Goal: Information Seeking & Learning: Learn about a topic

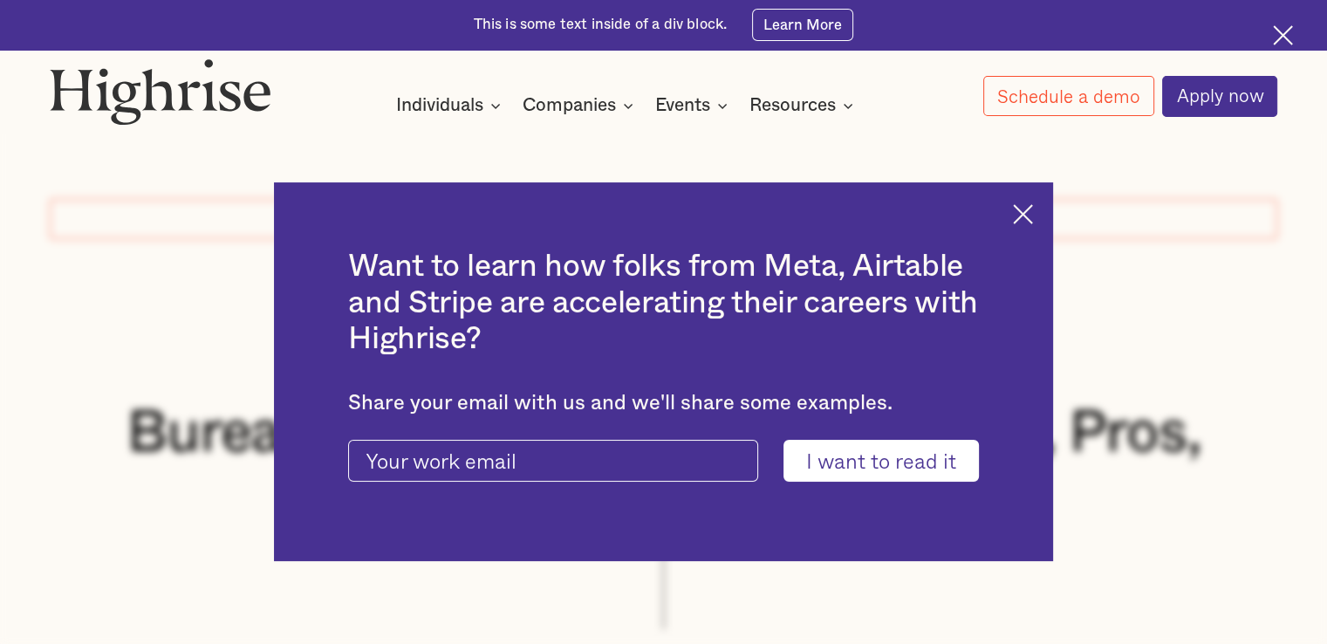
click at [1033, 210] on img at bounding box center [1023, 214] width 20 height 20
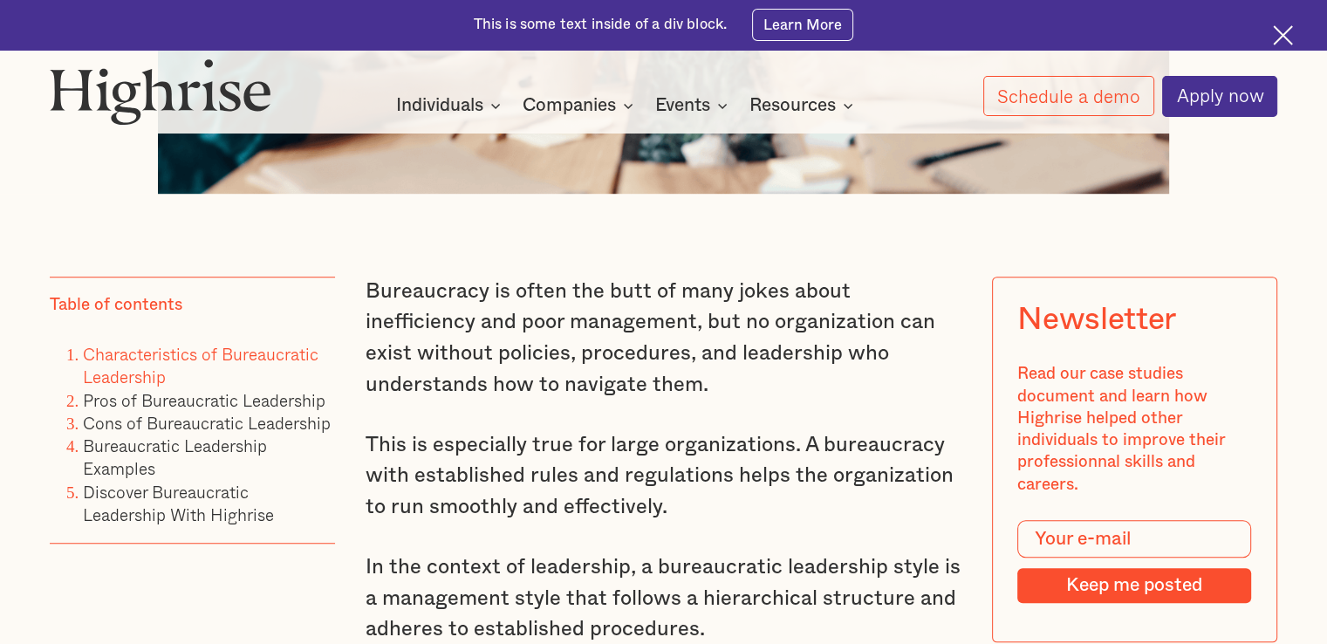
scroll to position [1054, 0]
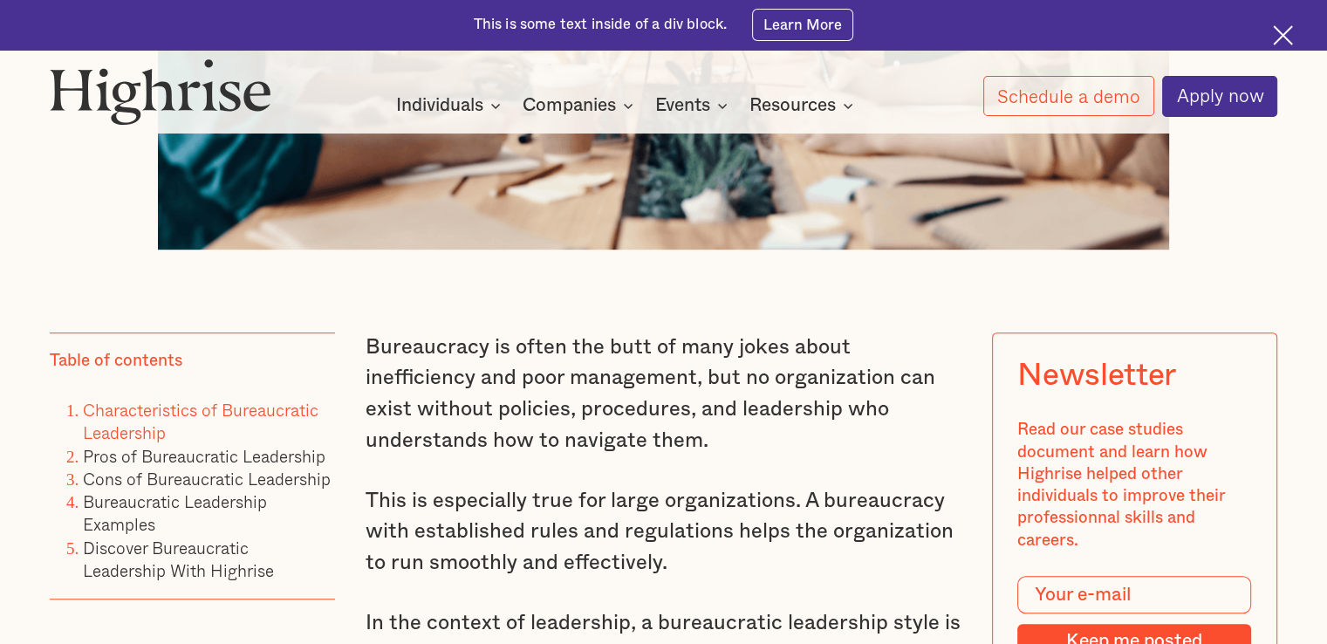
click at [127, 106] on img at bounding box center [161, 91] width 222 height 67
click at [773, 29] on link "Learn More" at bounding box center [803, 24] width 102 height 31
click at [607, 395] on p "Bureaucracy is often the butt of many jokes about inefficiency and poor managem…" at bounding box center [664, 394] width 596 height 125
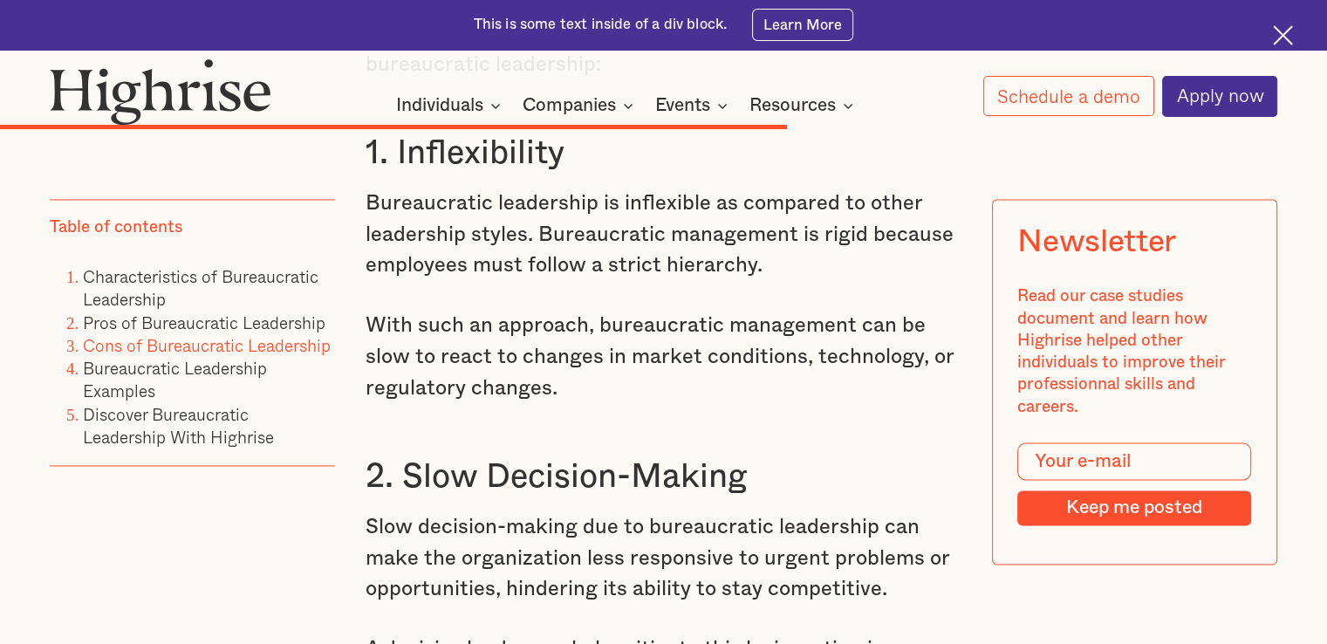
scroll to position [9251, 0]
